Goal: Task Accomplishment & Management: Complete application form

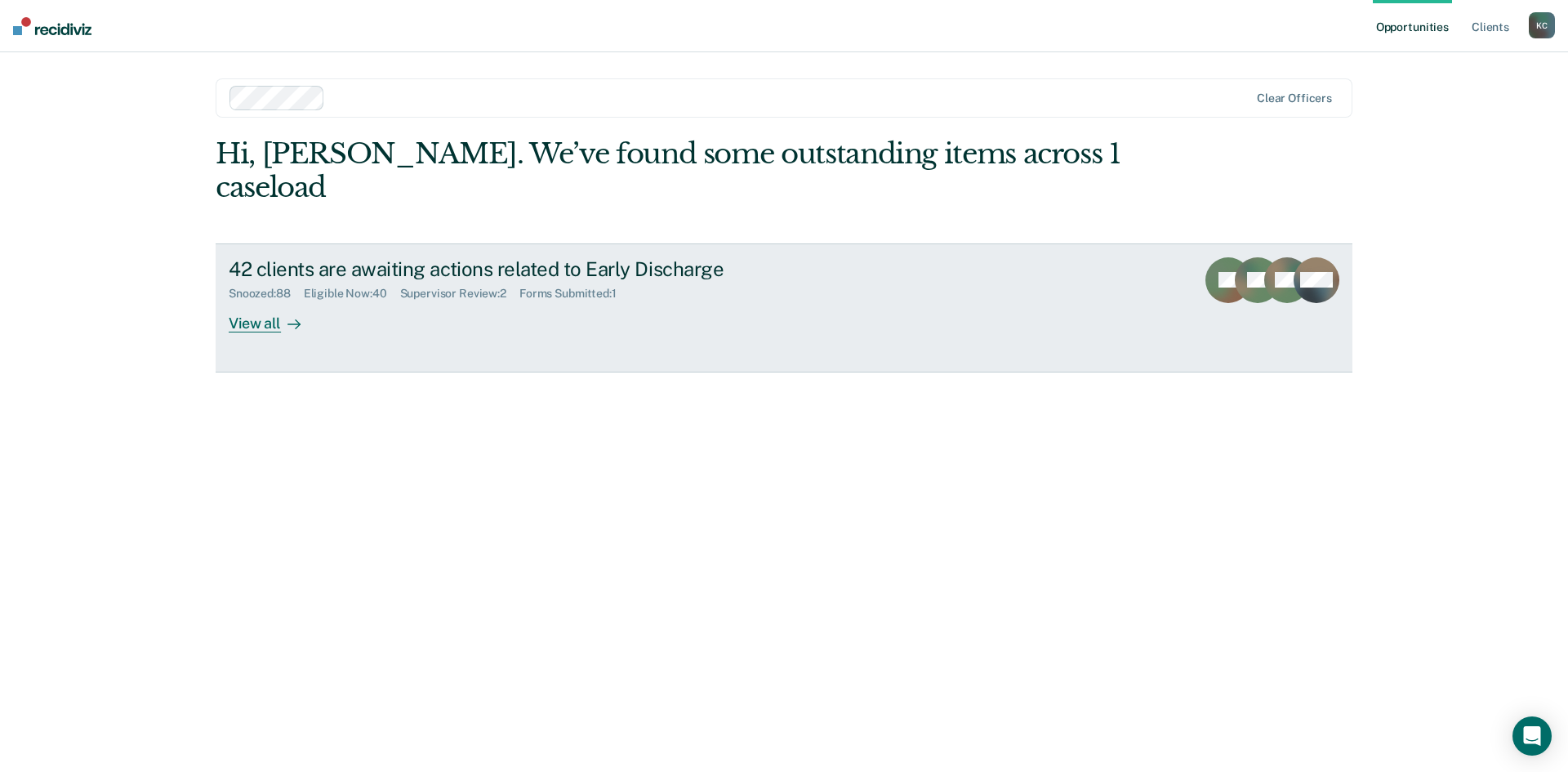
click at [270, 301] on div "View all" at bounding box center [274, 317] width 92 height 32
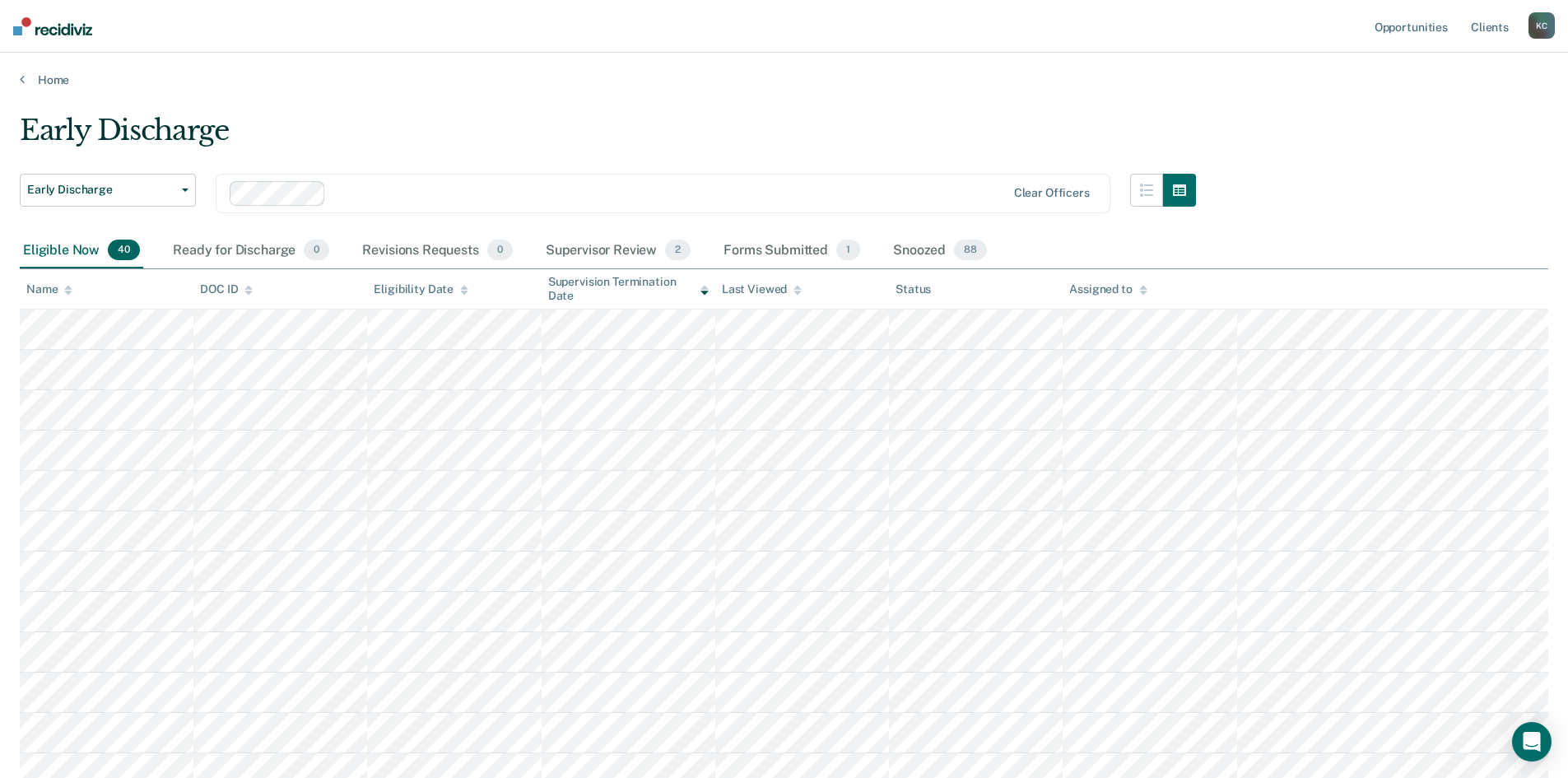
click at [61, 283] on div "Name" at bounding box center [48, 290] width 46 height 14
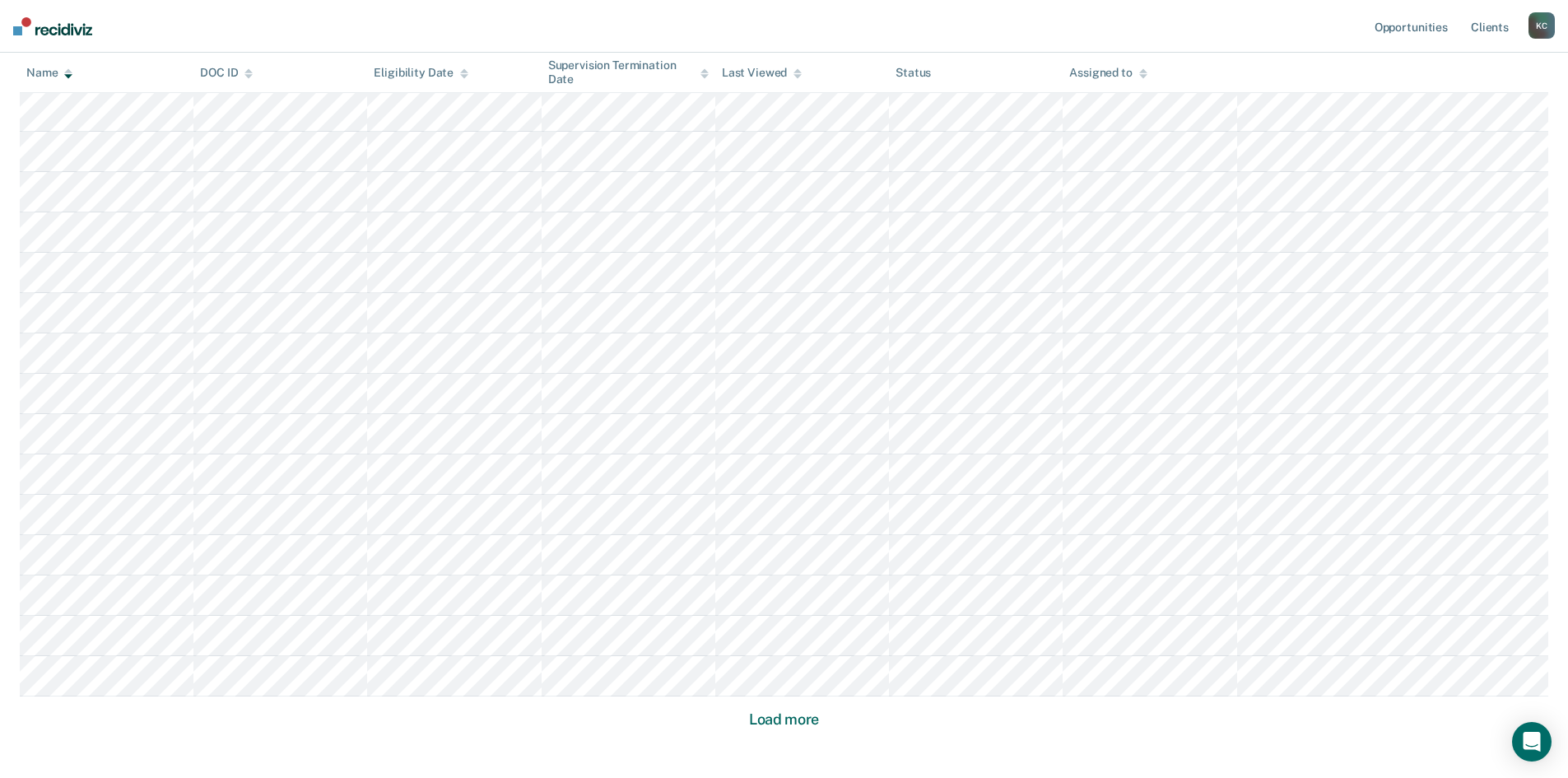
scroll to position [906, 0]
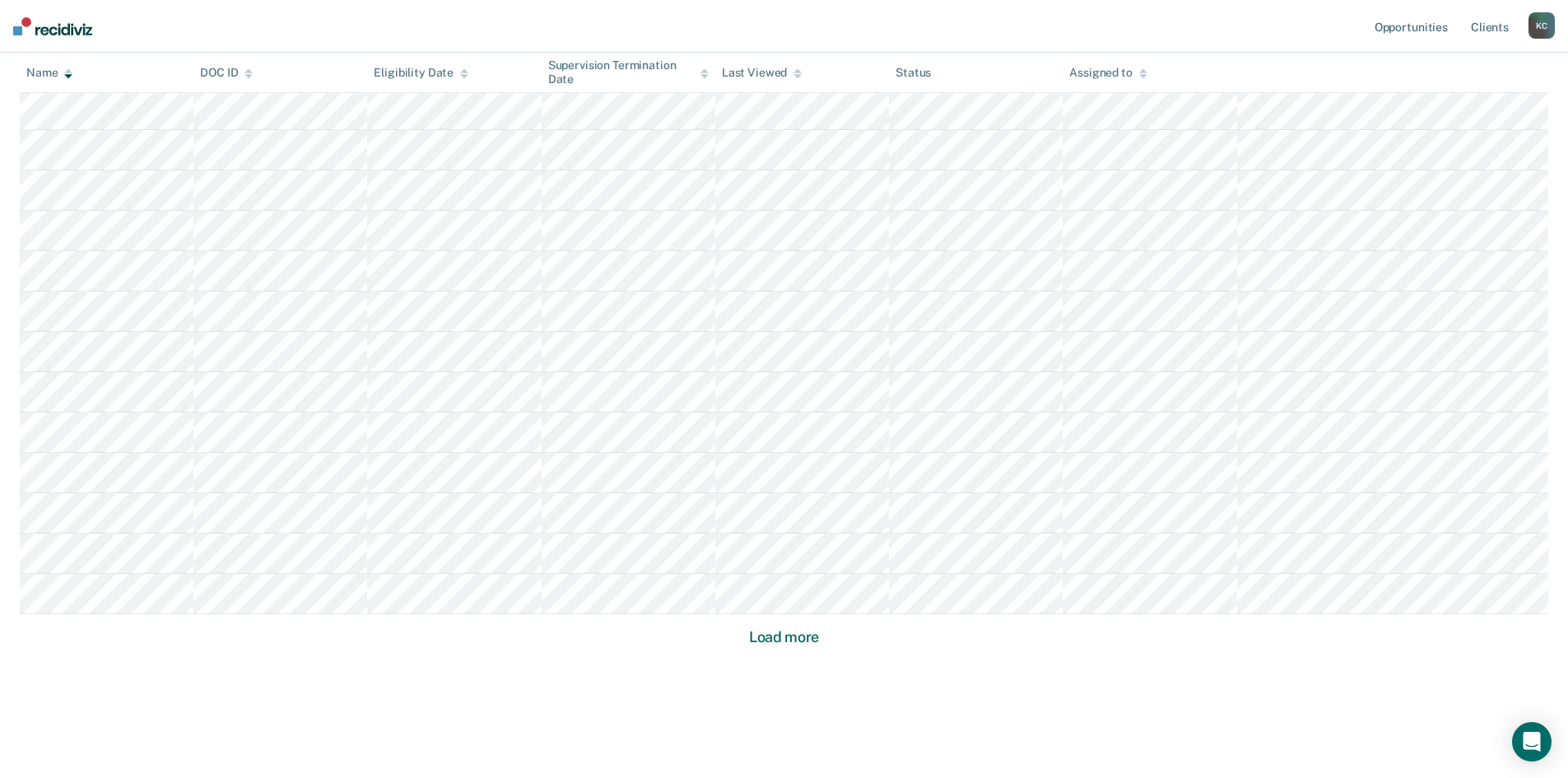
click at [749, 639] on button "Load more" at bounding box center [784, 637] width 80 height 20
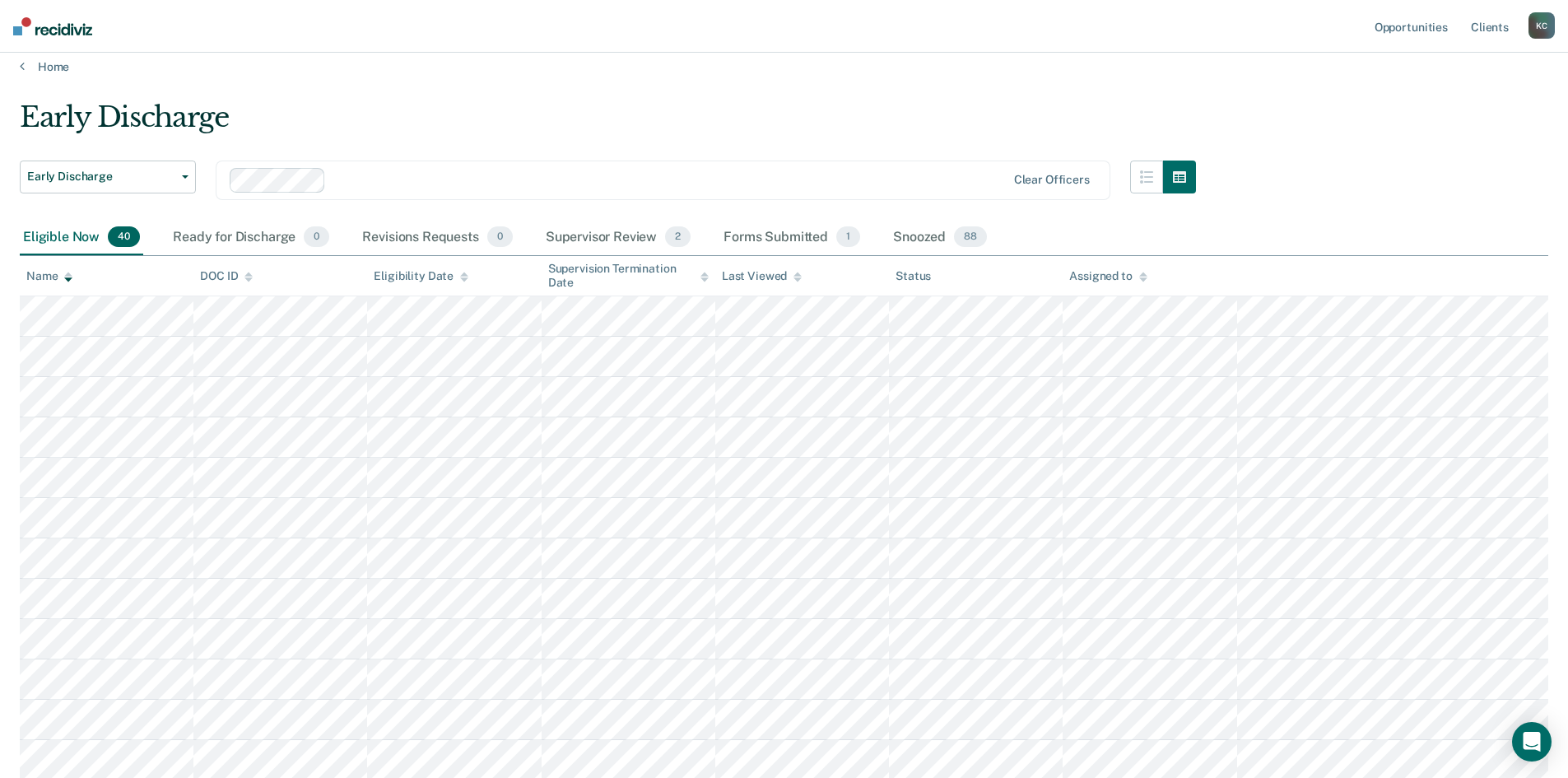
scroll to position [0, 0]
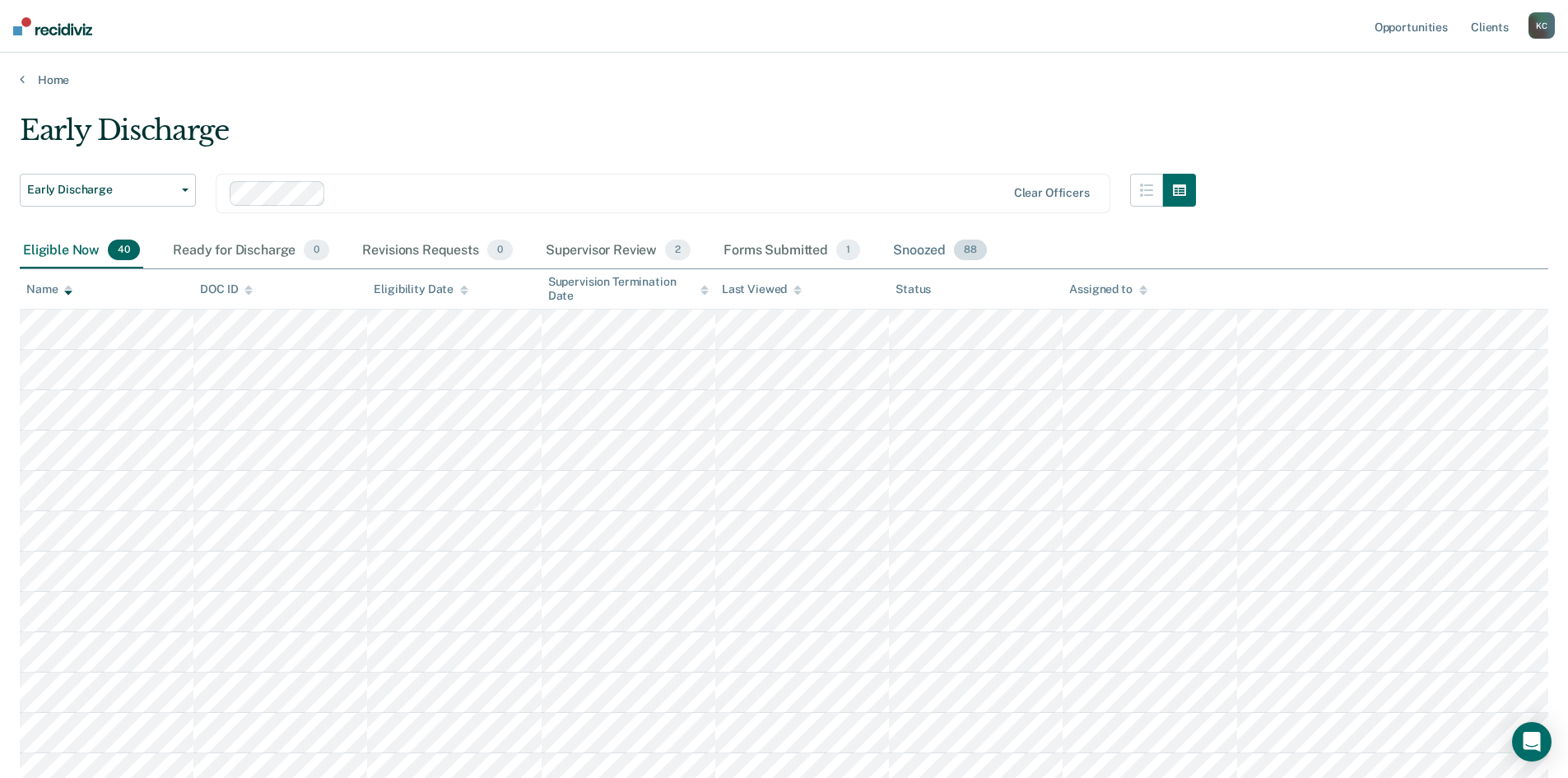
click at [927, 248] on div "Snoozed 88" at bounding box center [940, 252] width 100 height 36
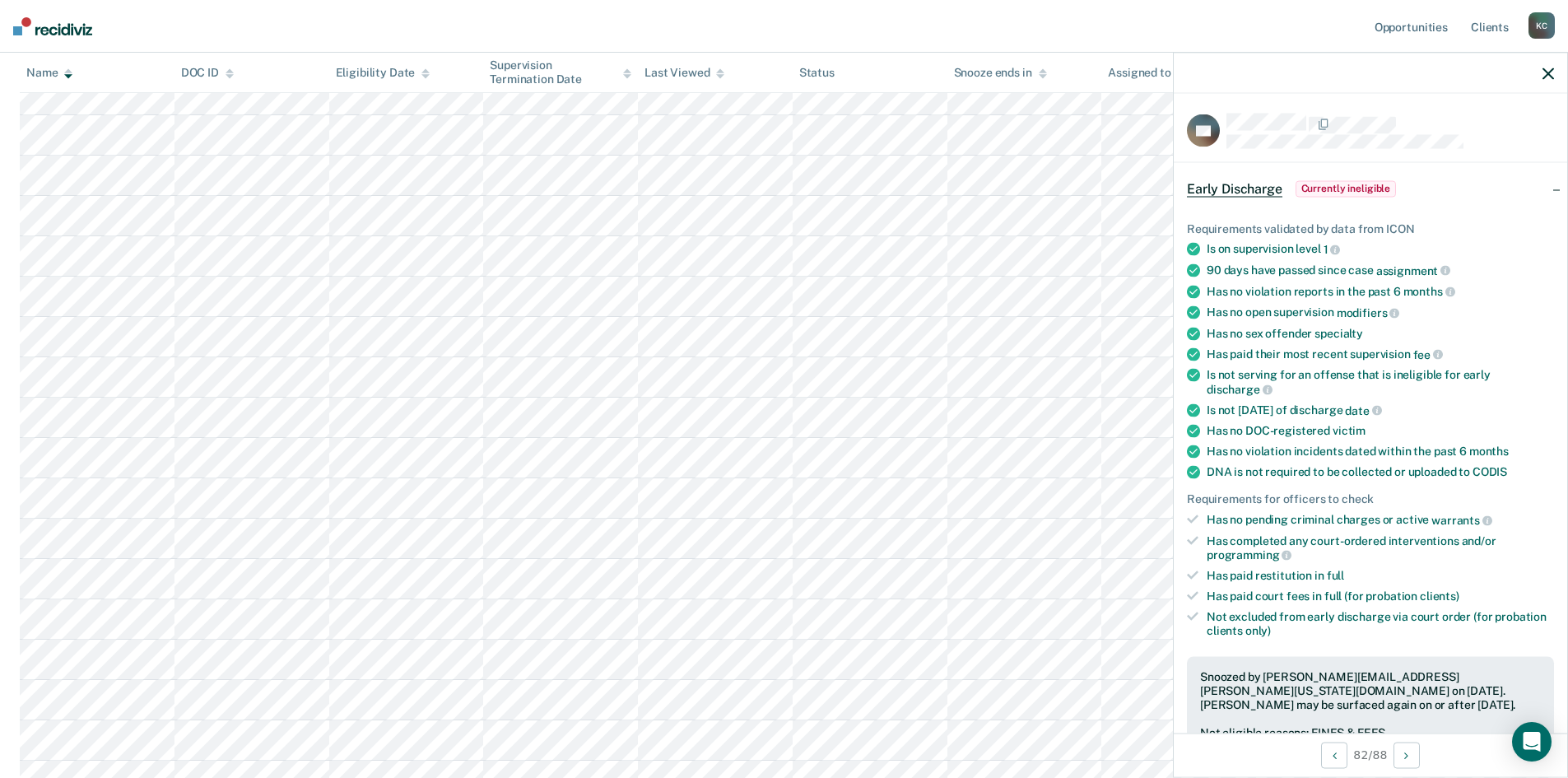
scroll to position [329, 0]
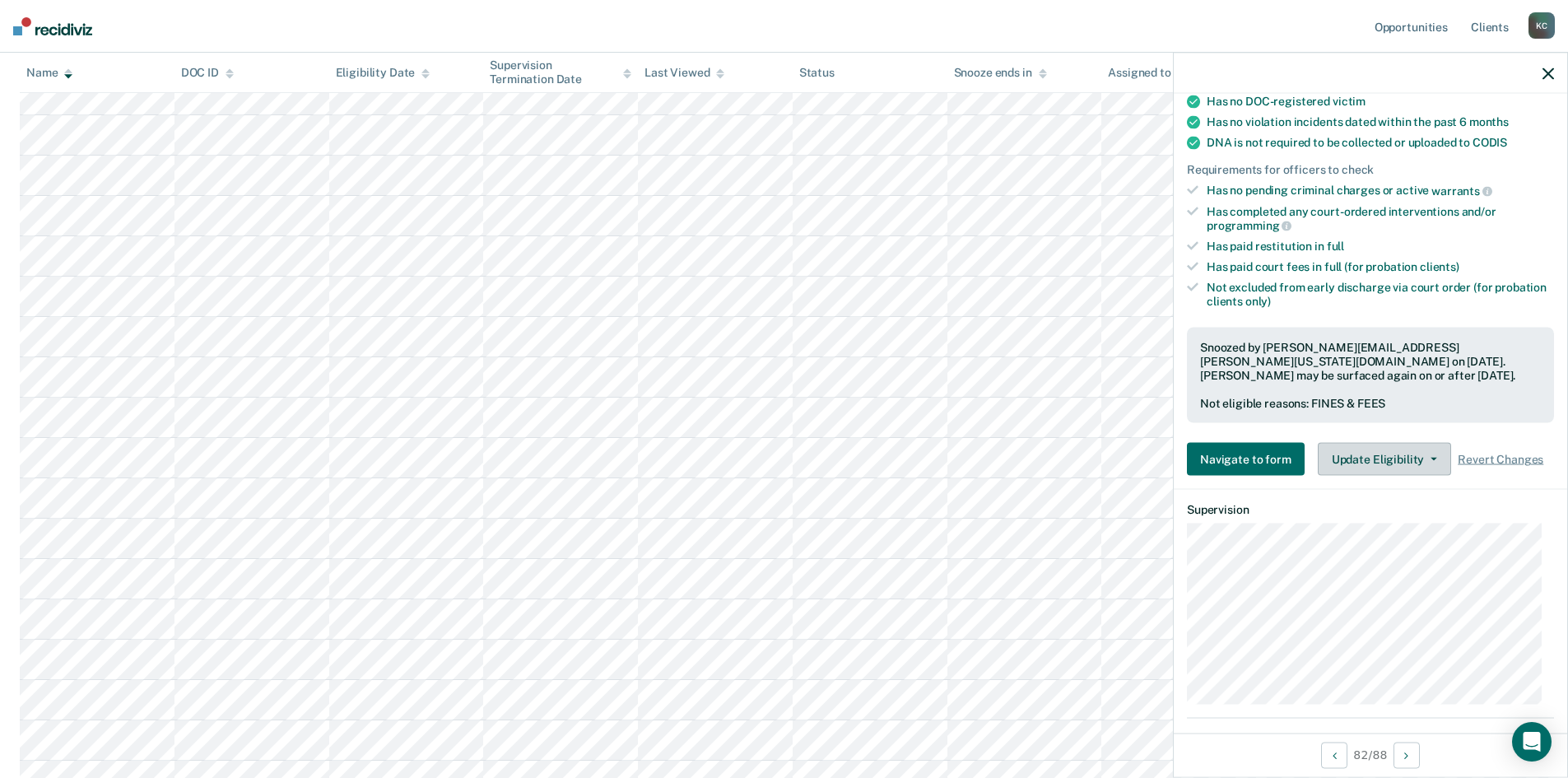
click at [1407, 443] on button "Update Eligibility" at bounding box center [1385, 459] width 133 height 33
click at [1478, 452] on span "Revert Changes" at bounding box center [1501, 459] width 86 height 14
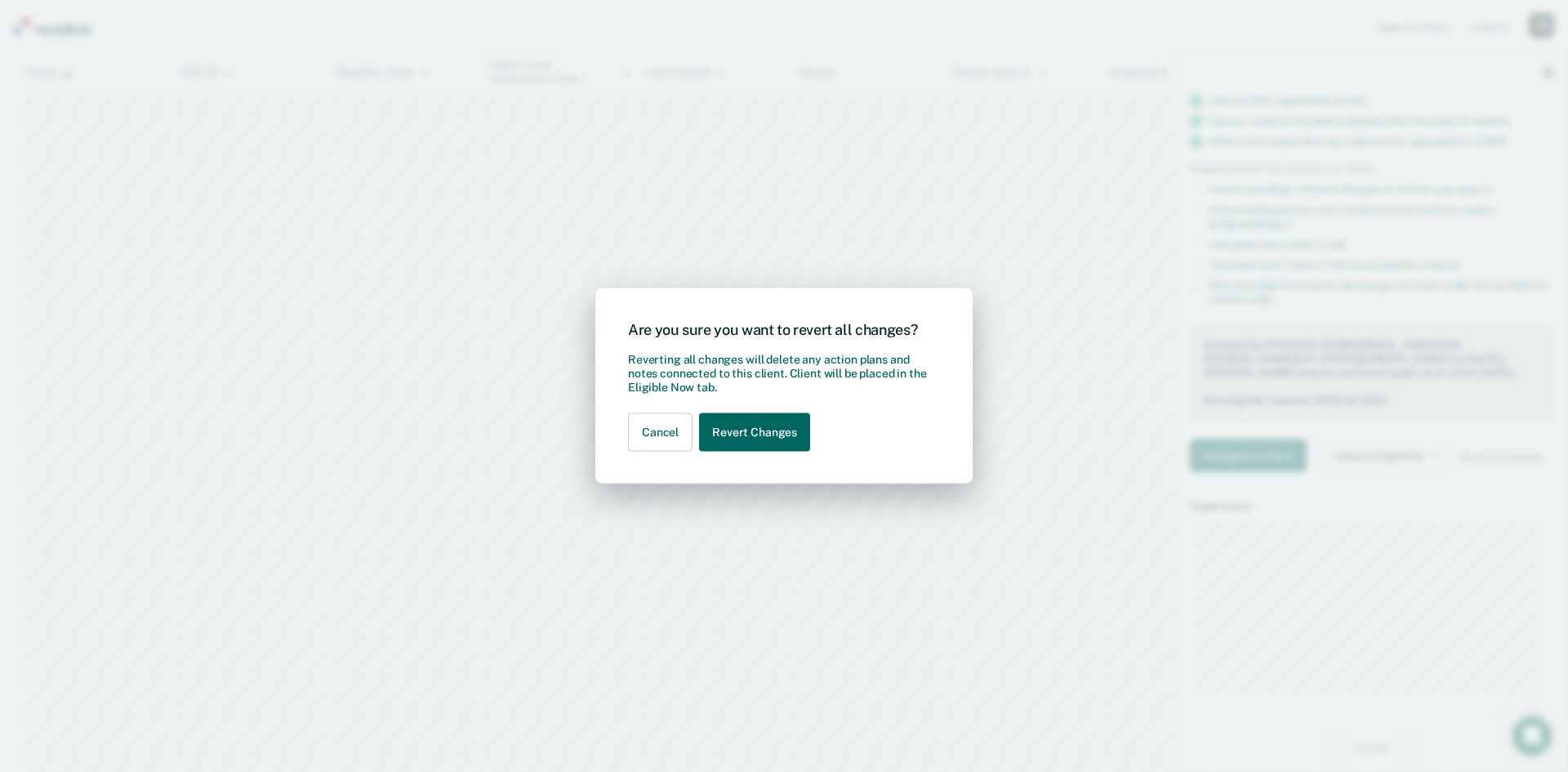
click at [782, 431] on button "Revert Changes" at bounding box center [754, 432] width 111 height 39
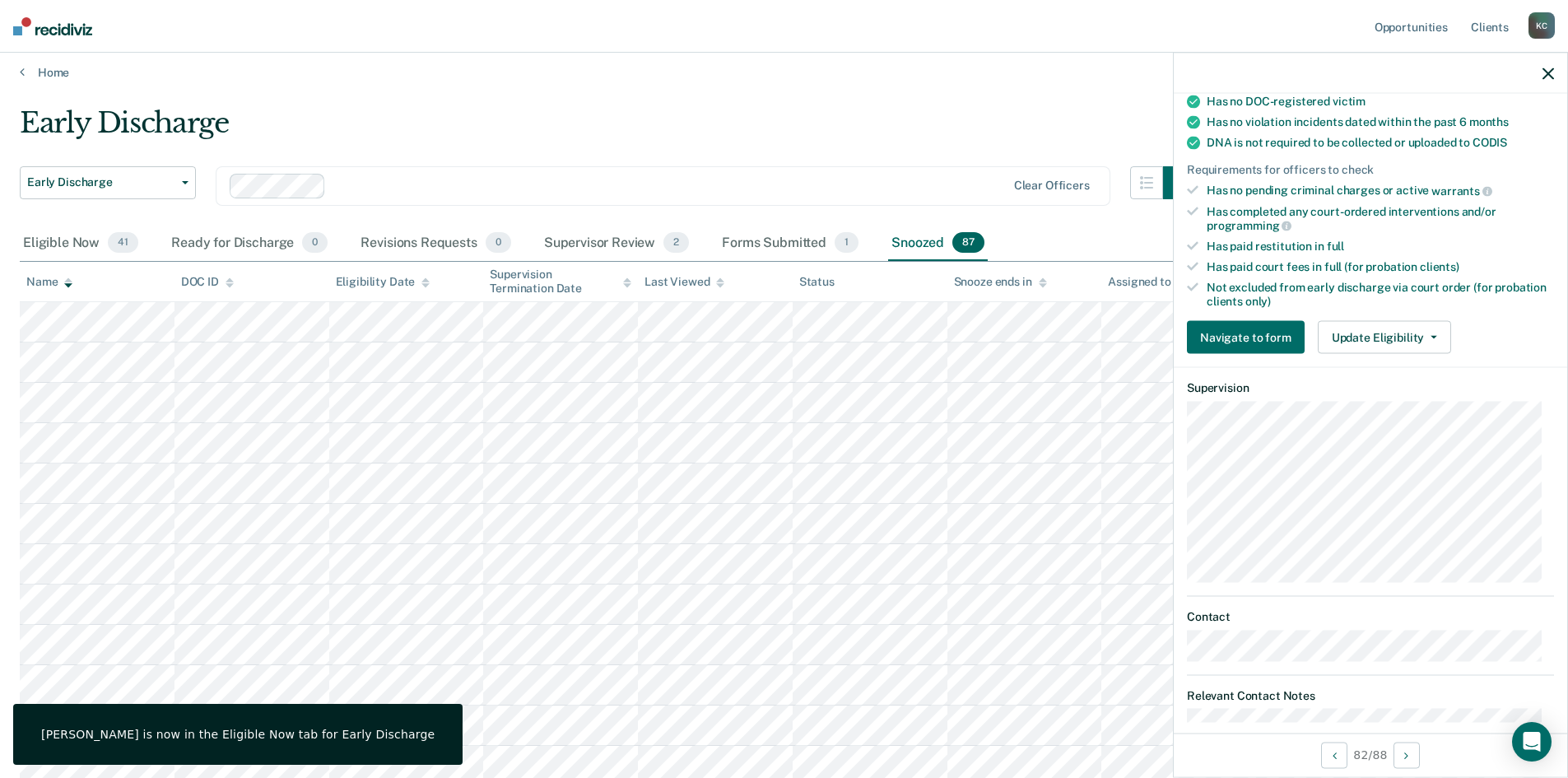
scroll to position [0, 0]
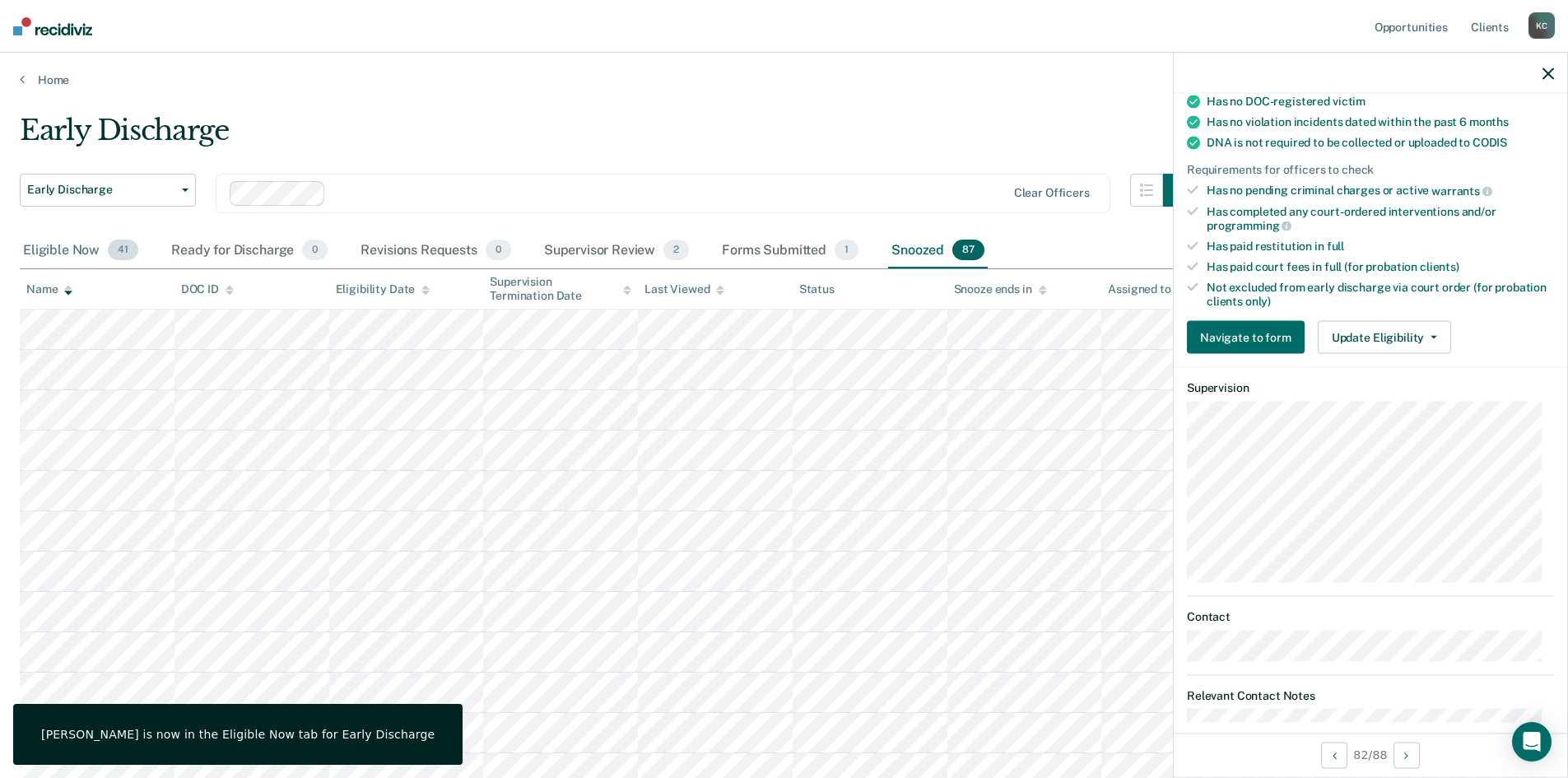
click at [54, 246] on div "Eligible Now 41" at bounding box center [80, 252] width 122 height 36
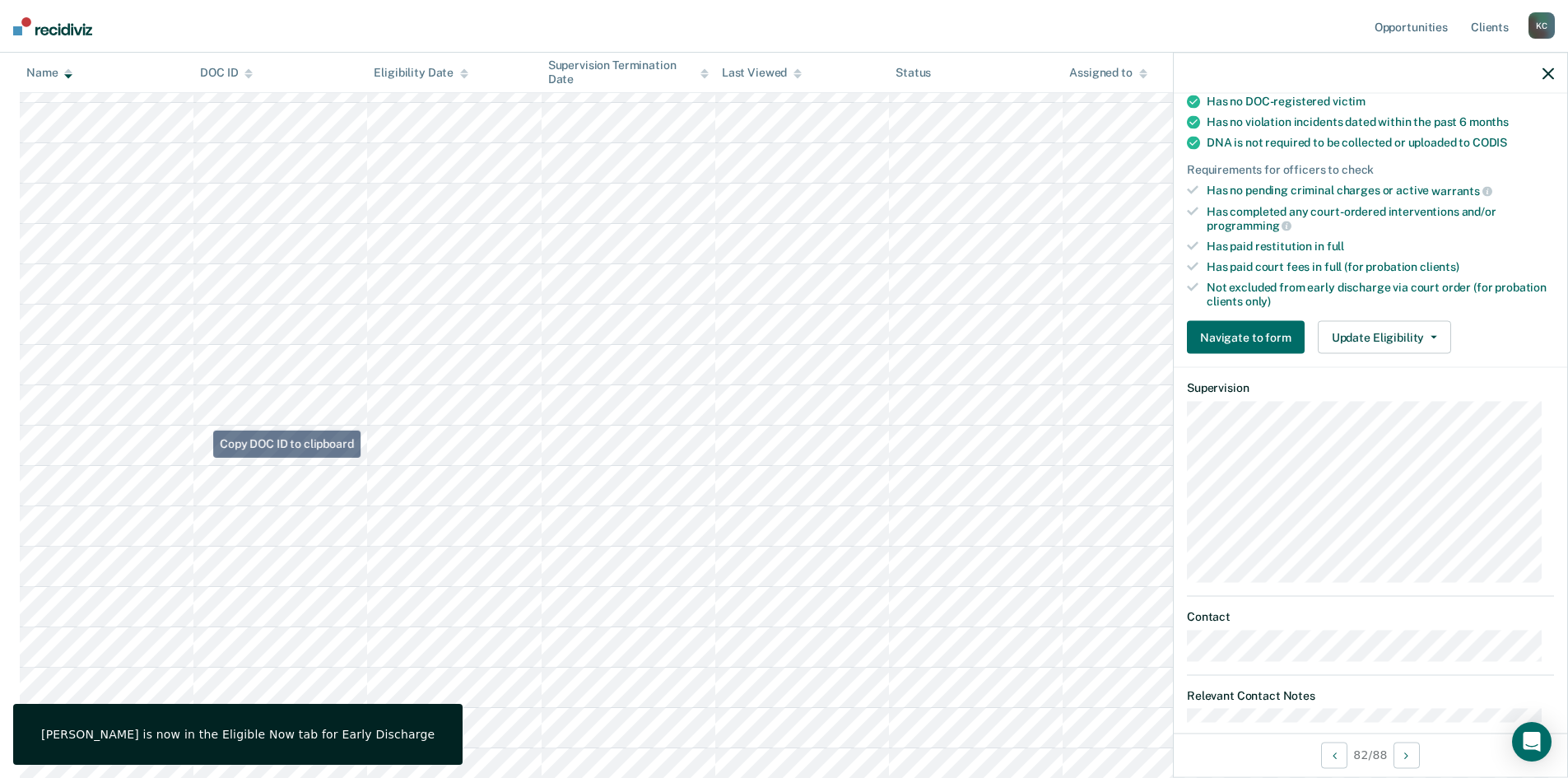
scroll to position [1070, 0]
click at [1367, 331] on button "Update Eligibility" at bounding box center [1385, 337] width 133 height 33
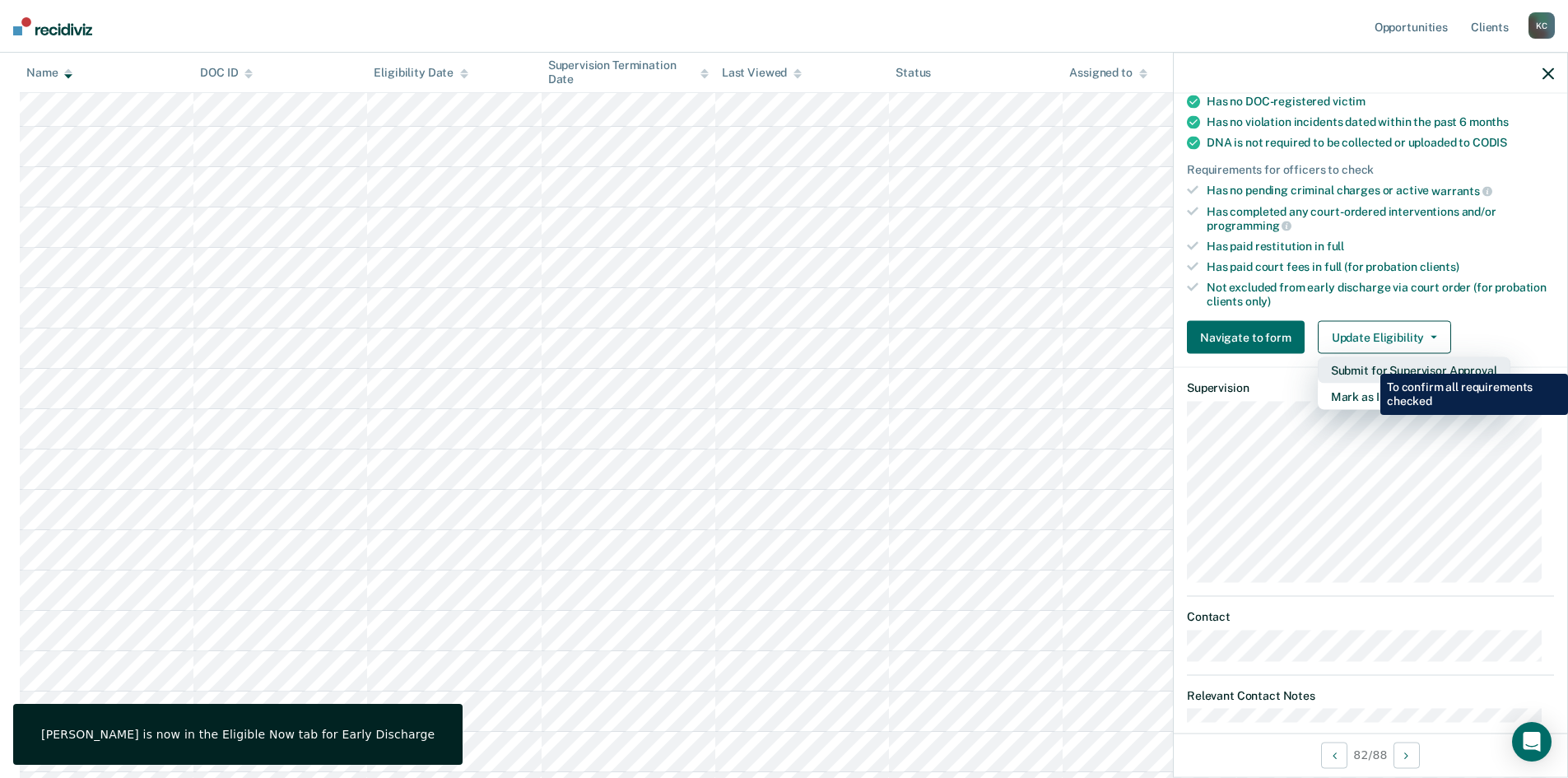
click at [1368, 361] on button "Submit for Supervisor Approval" at bounding box center [1414, 370] width 193 height 26
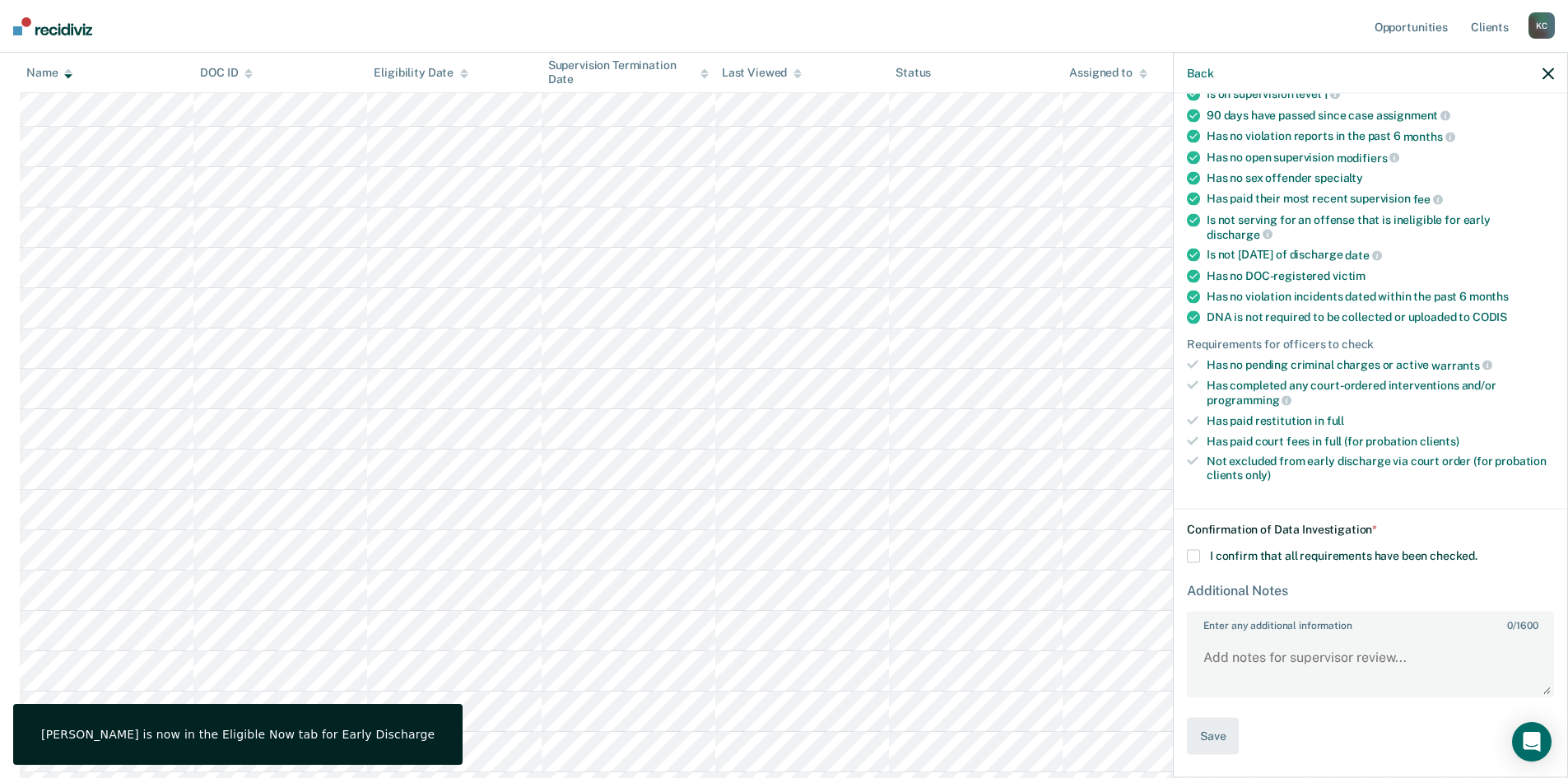
scroll to position [153, 0]
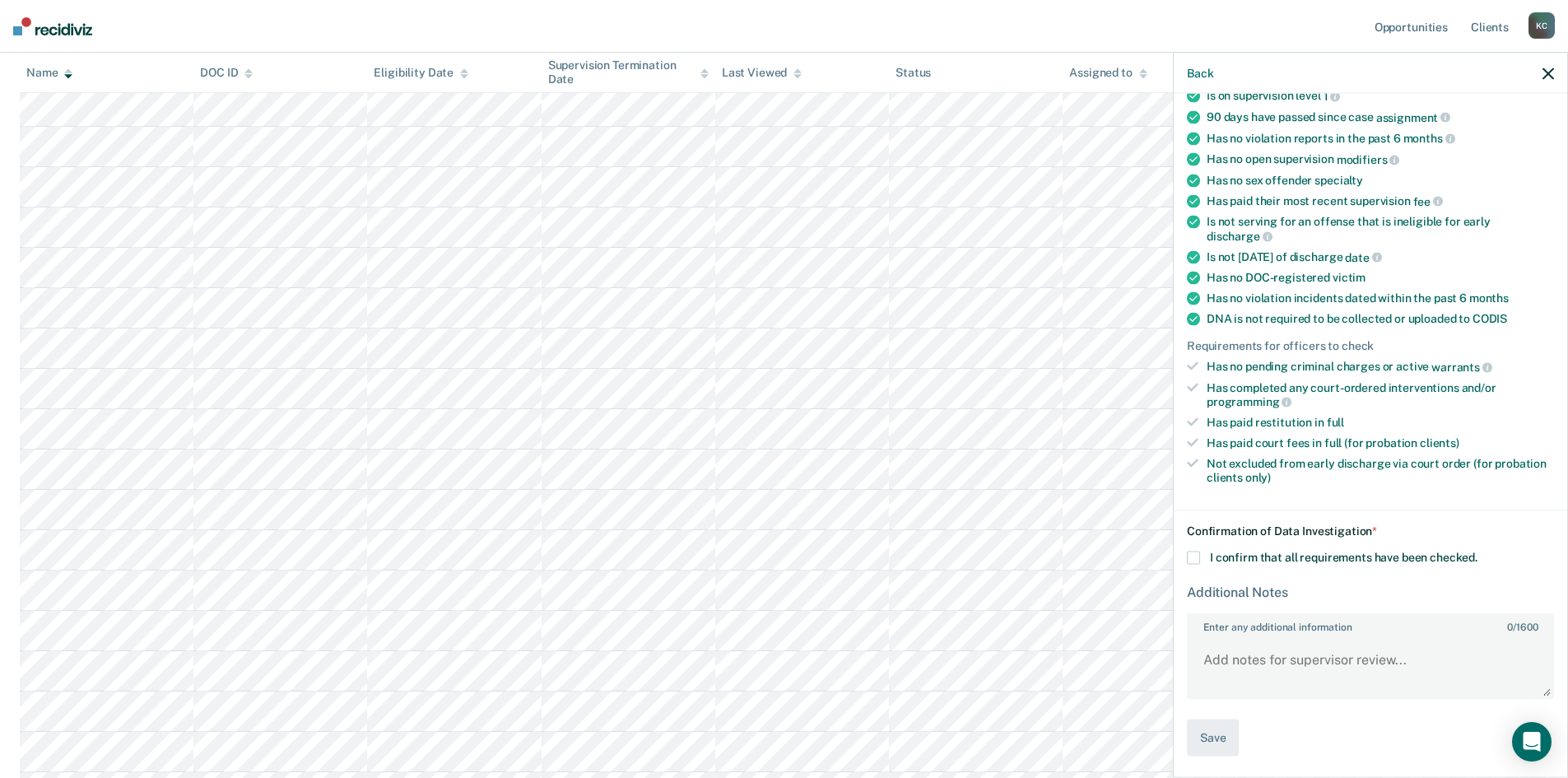
click at [1227, 553] on span "I confirm that all requirements have been checked." at bounding box center [1344, 557] width 268 height 13
click at [1478, 552] on input "I confirm that all requirements have been checked." at bounding box center [1478, 552] width 0 height 0
click at [1226, 727] on button "Save" at bounding box center [1213, 737] width 52 height 37
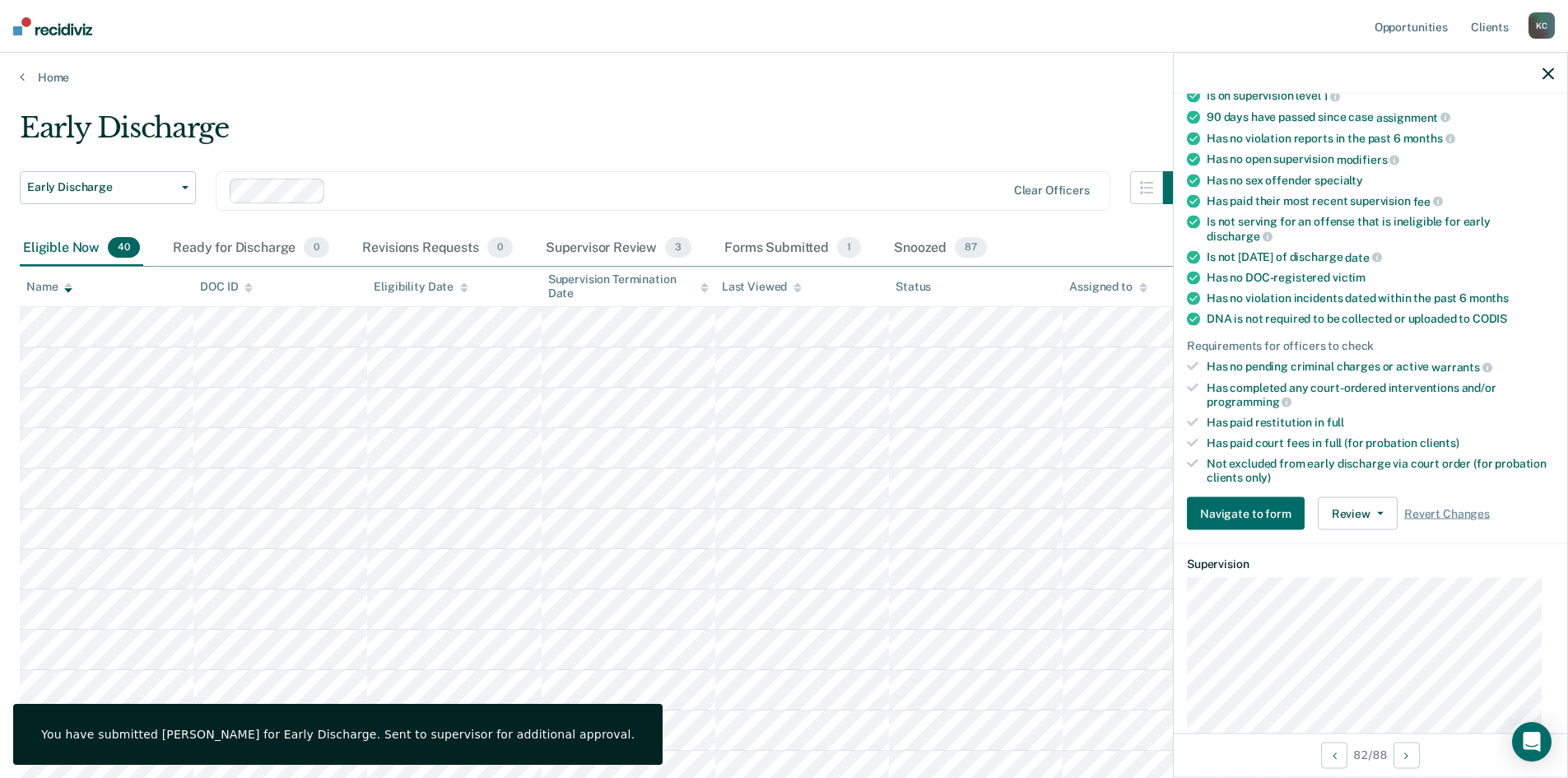
scroll to position [0, 0]
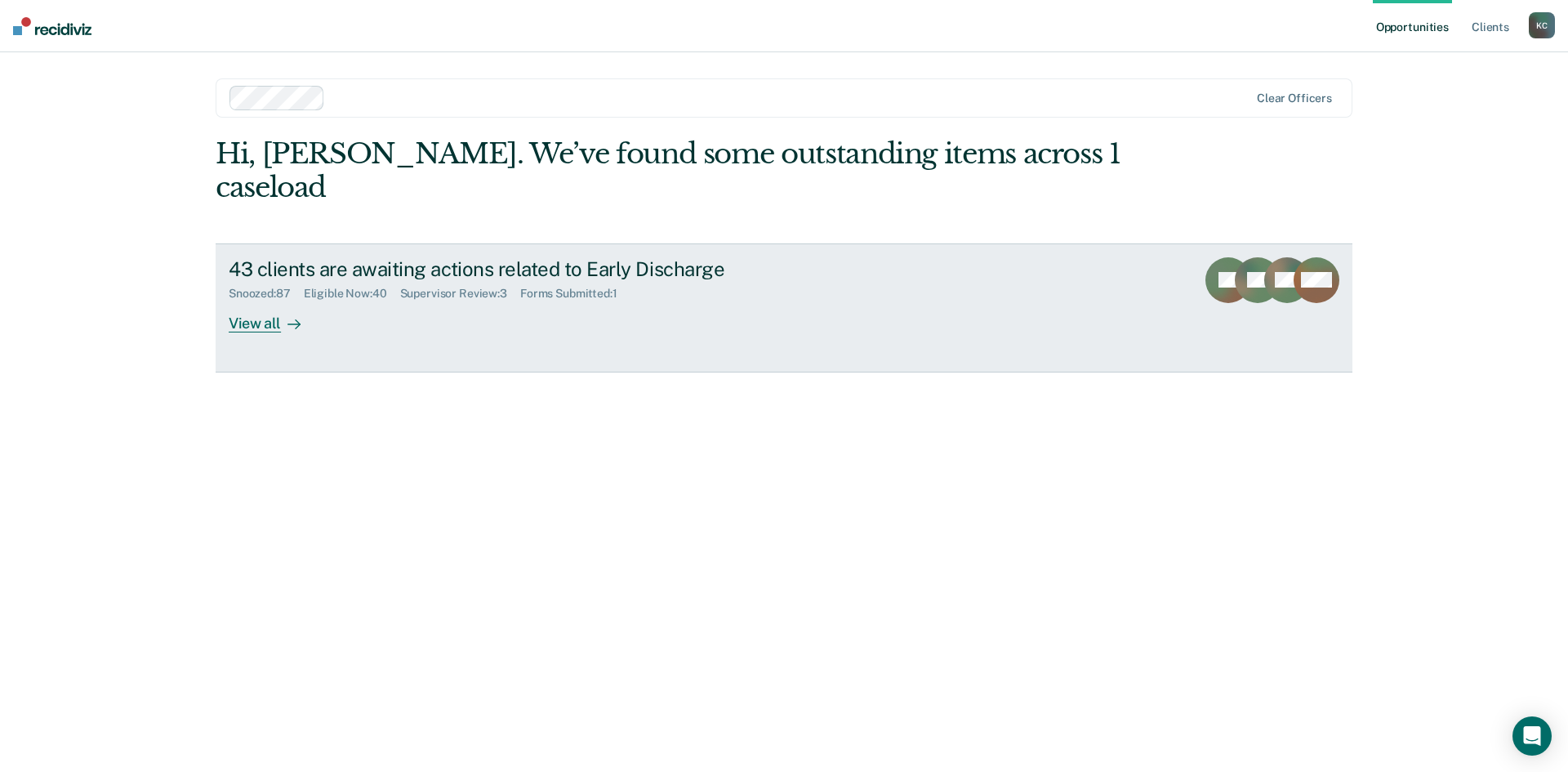
click at [538, 286] on div "Forms Submitted : 1" at bounding box center [575, 293] width 111 height 14
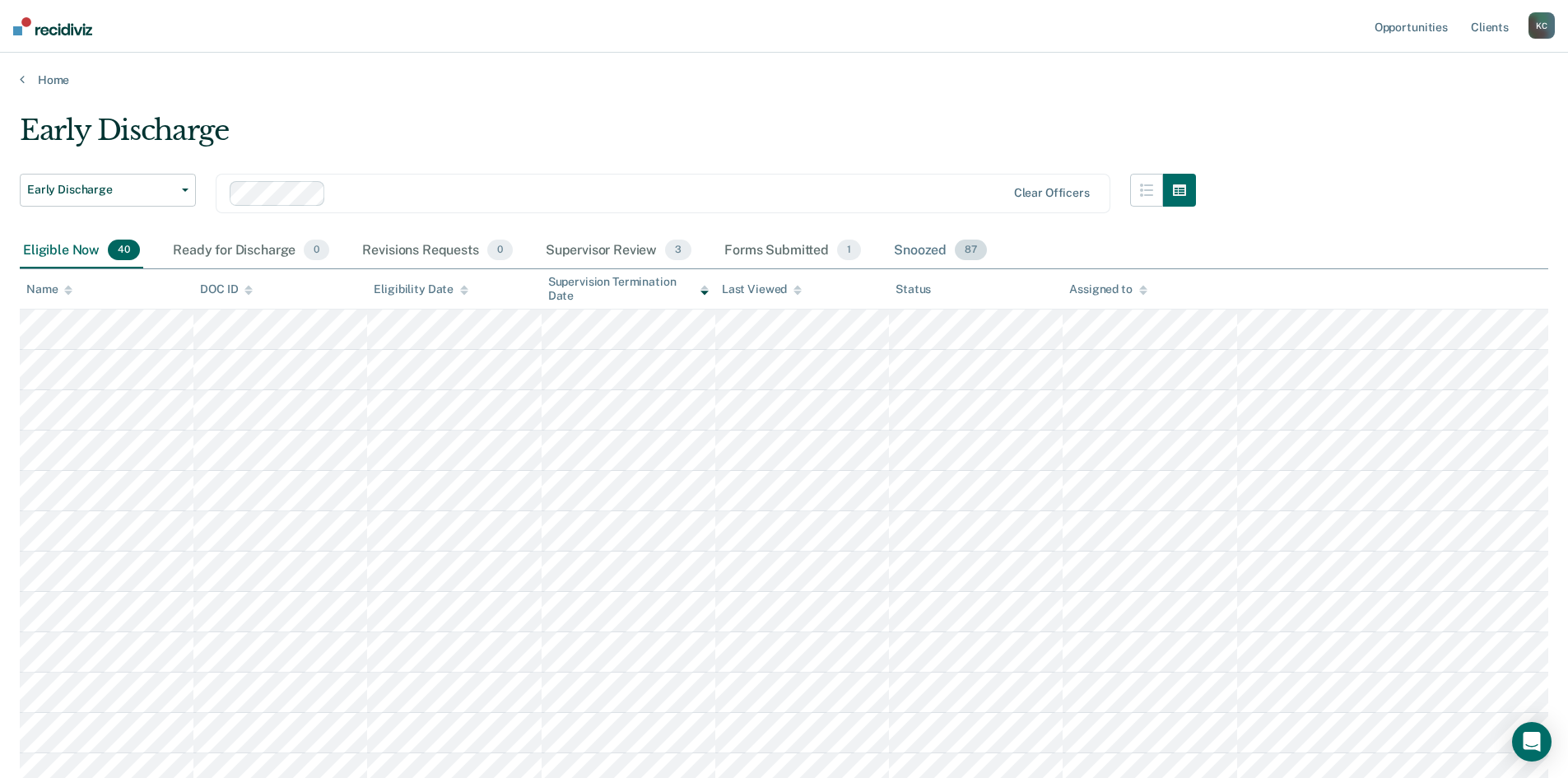
click at [927, 251] on div "Snoozed 87" at bounding box center [940, 252] width 99 height 36
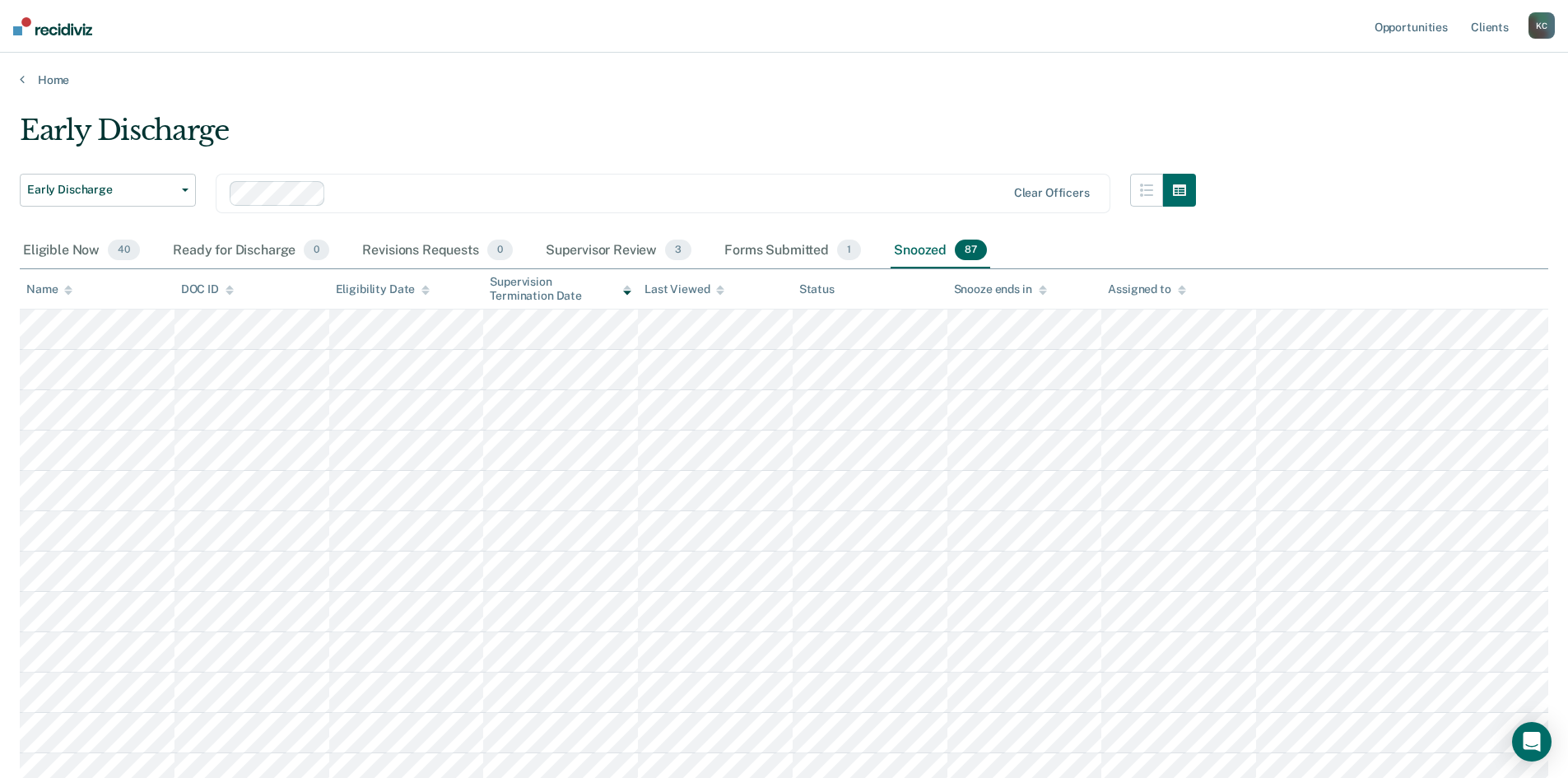
click at [231, 292] on icon at bounding box center [230, 292] width 9 height 4
click at [67, 293] on icon at bounding box center [68, 292] width 9 height 4
click at [82, 254] on div "Eligible Now 40" at bounding box center [81, 252] width 124 height 36
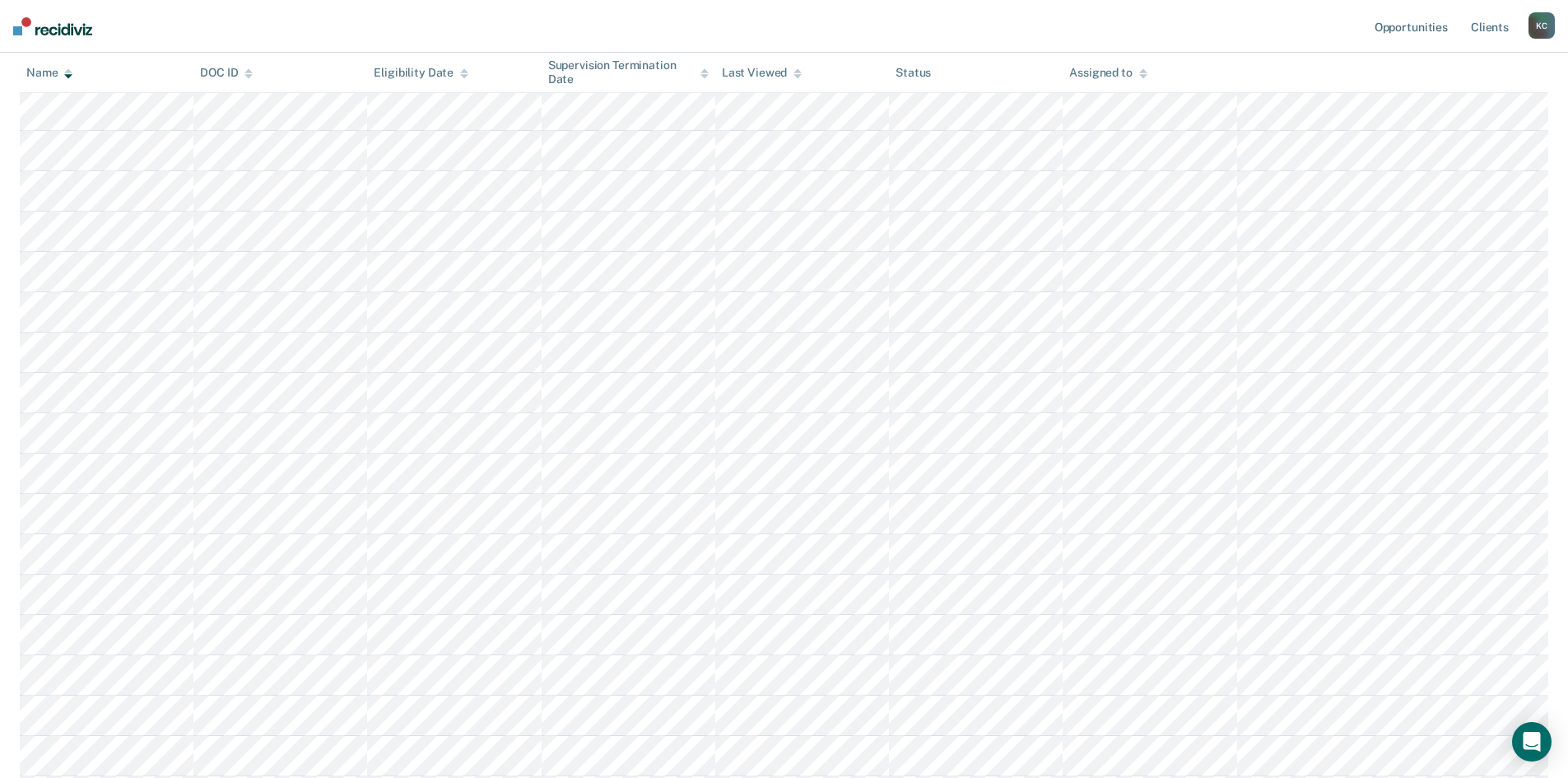
scroll to position [164, 0]
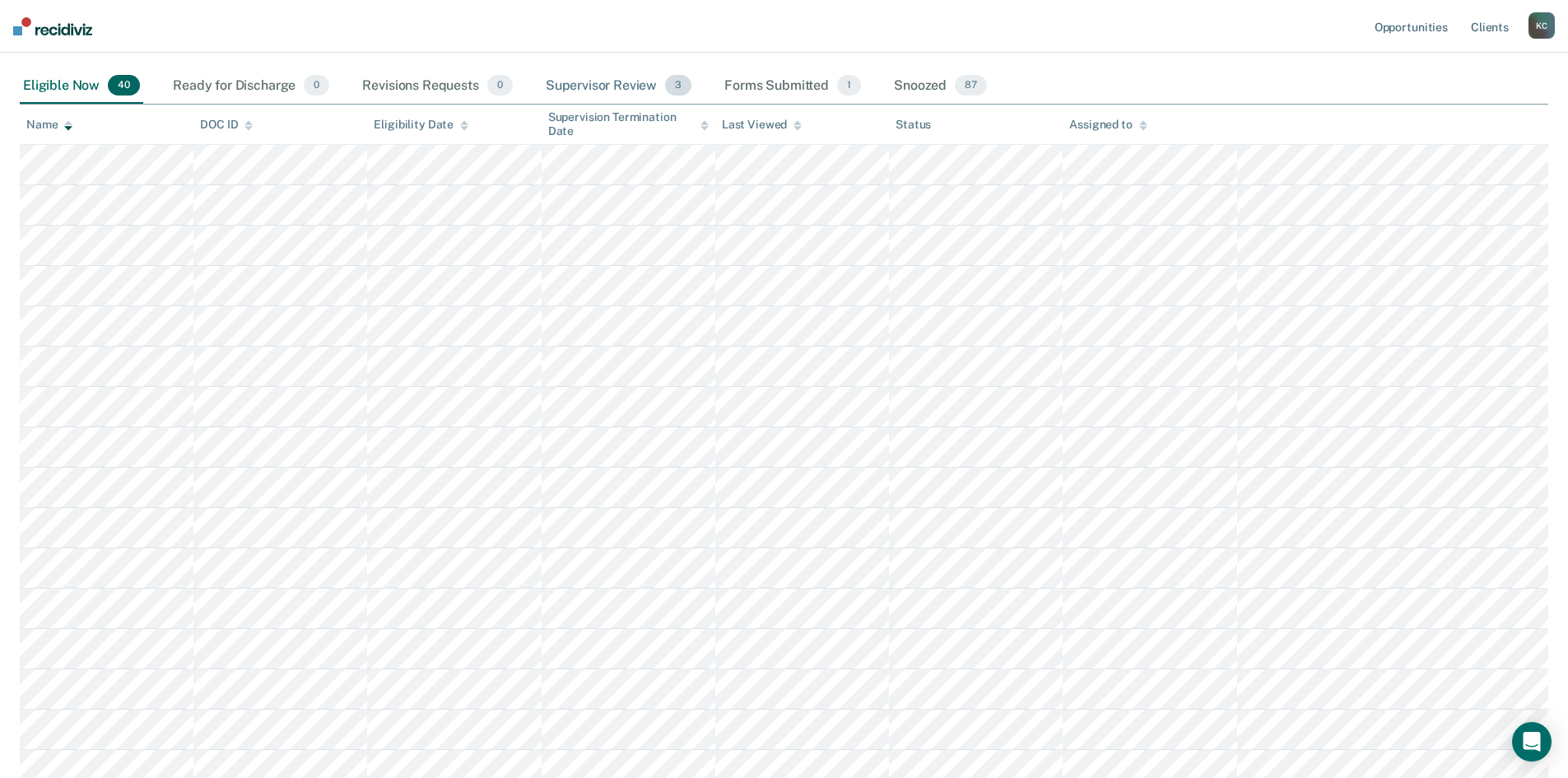
click at [613, 86] on div "Supervisor Review 3" at bounding box center [619, 86] width 153 height 36
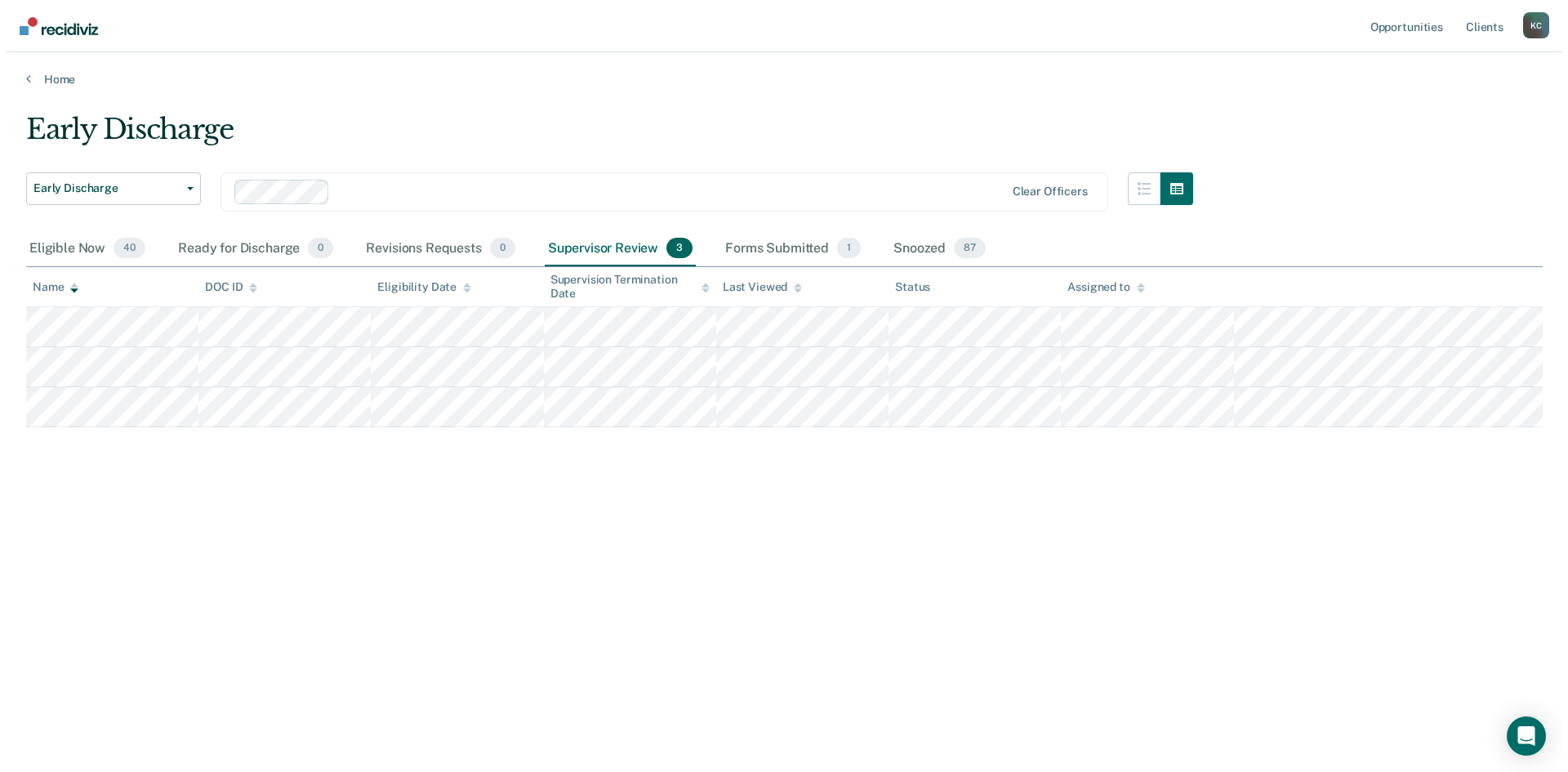
scroll to position [0, 0]
